Goal: Find specific fact: Find contact information

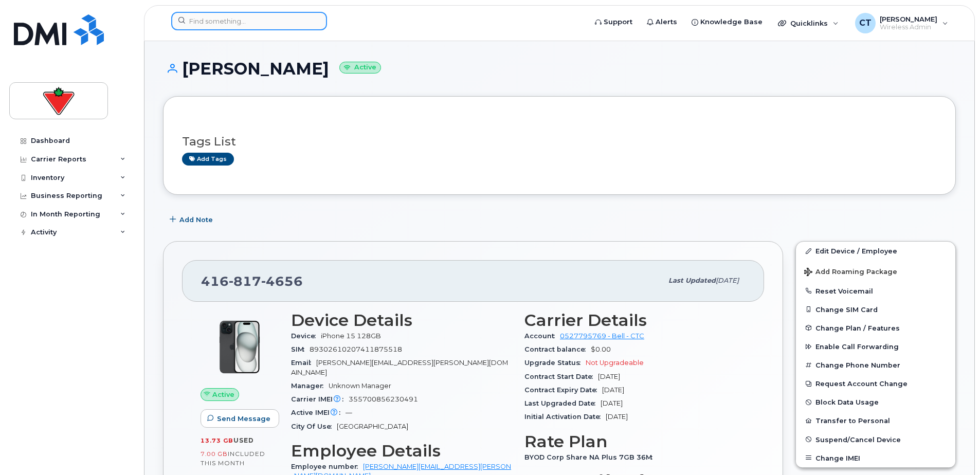
click at [240, 26] on input at bounding box center [249, 21] width 156 height 19
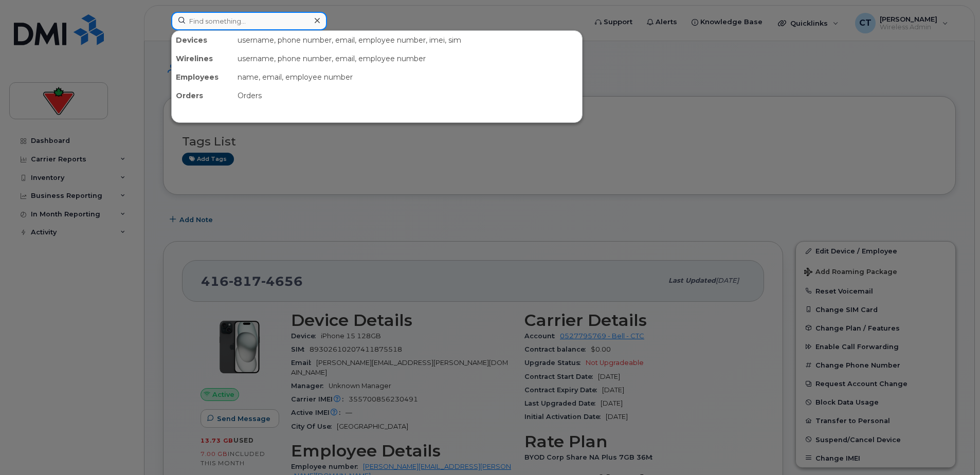
paste input "[PERSON_NAME] <[PERSON_NAME][EMAIL_ADDRESS][DOMAIN_NAME]>"
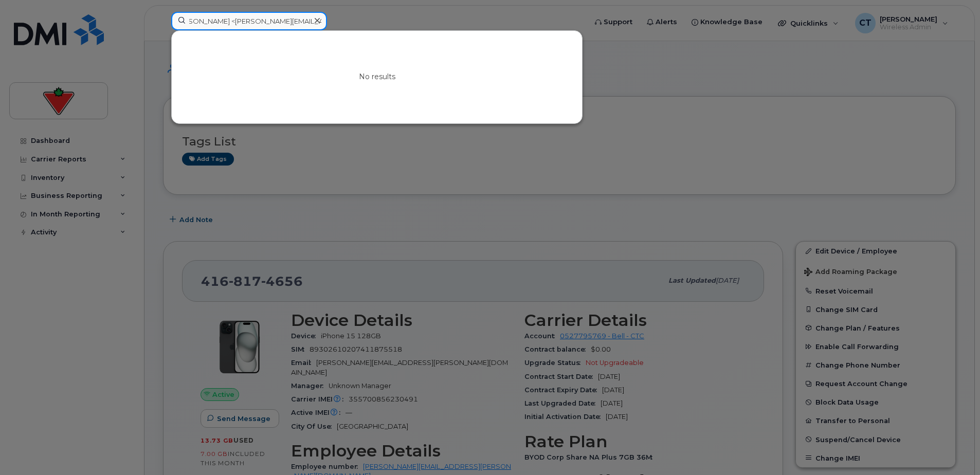
drag, startPoint x: 224, startPoint y: 20, endPoint x: 487, endPoint y: 26, distance: 263.4
click at [485, 26] on div "[PERSON_NAME] <[PERSON_NAME][EMAIL_ADDRESS][DOMAIN_NAME]> No results" at bounding box center [375, 23] width 425 height 23
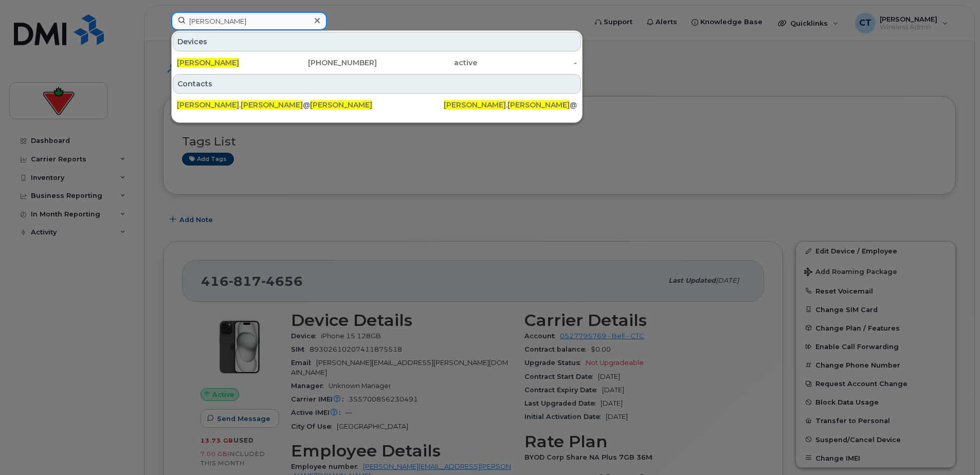
type input "Fadi Darwiche"
click at [321, 67] on div "438-596-0090" at bounding box center [327, 63] width 100 height 10
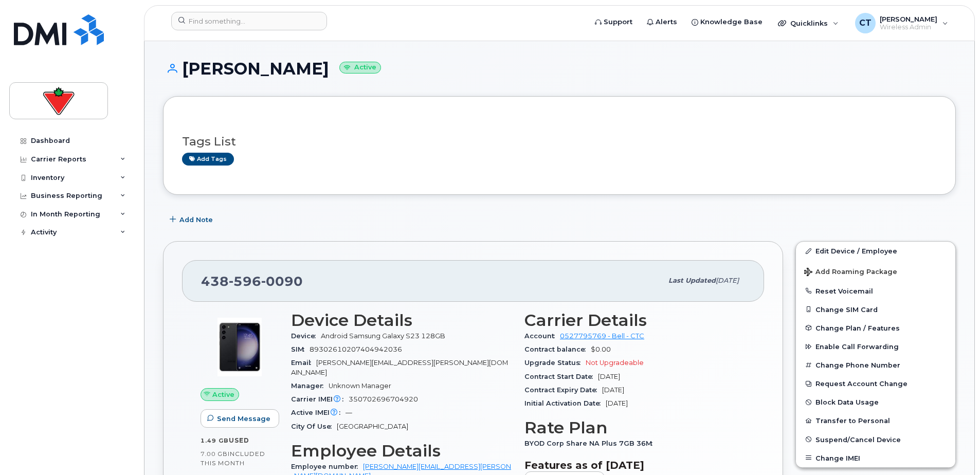
click at [382, 220] on div "Add Note" at bounding box center [559, 219] width 793 height 19
drag, startPoint x: 315, startPoint y: 277, endPoint x: 191, endPoint y: 277, distance: 124.0
click at [191, 277] on div "438 596 0090 Last updated Oct 03, 2024" at bounding box center [473, 280] width 582 height 41
drag, startPoint x: 191, startPoint y: 277, endPoint x: 284, endPoint y: 278, distance: 93.1
click at [284, 278] on span "0090" at bounding box center [282, 281] width 42 height 15
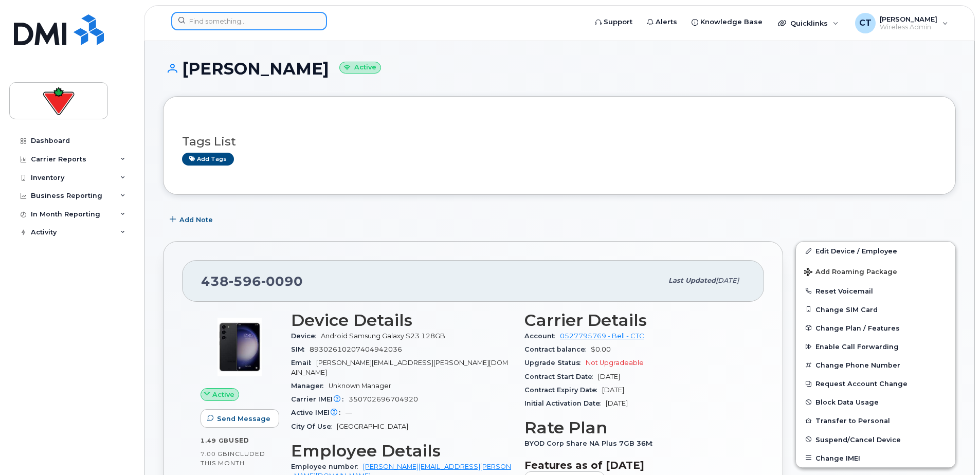
click at [204, 24] on input at bounding box center [249, 21] width 156 height 19
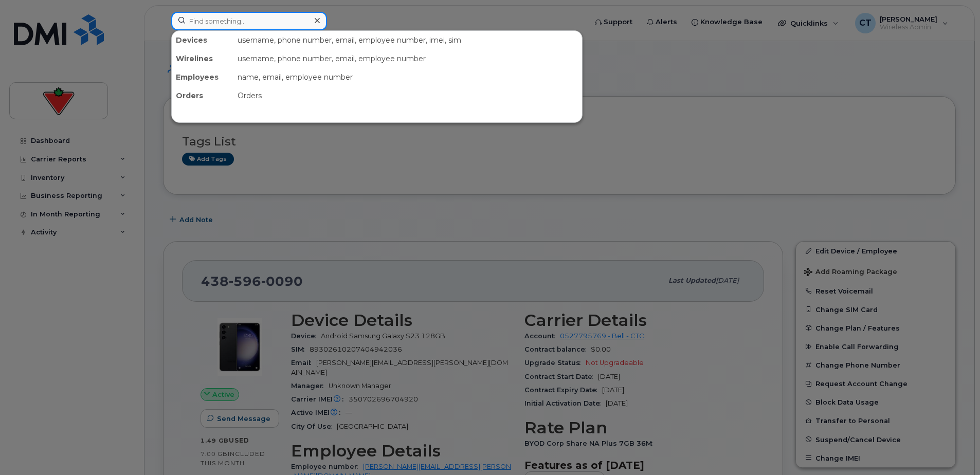
paste input "FIONA ELLIS"
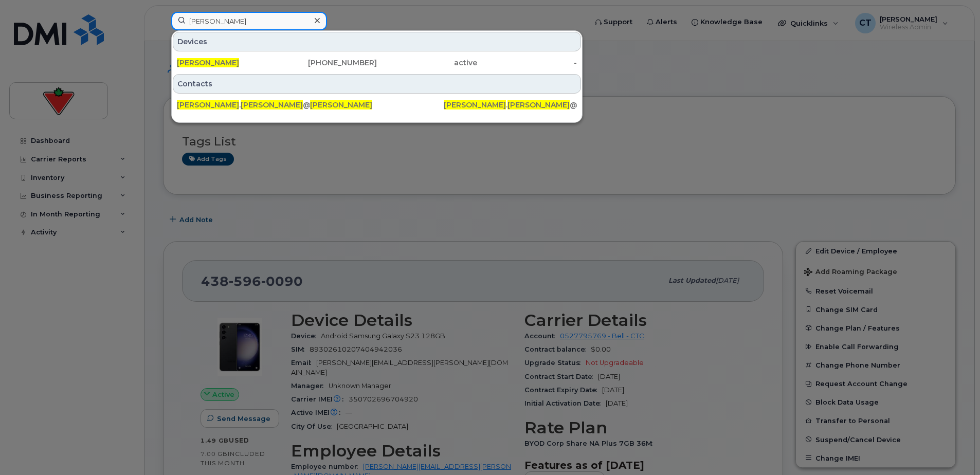
type input "FIONA ELLIS"
click at [253, 65] on div "[PERSON_NAME]" at bounding box center [227, 63] width 100 height 10
